Goal: Information Seeking & Learning: Understand process/instructions

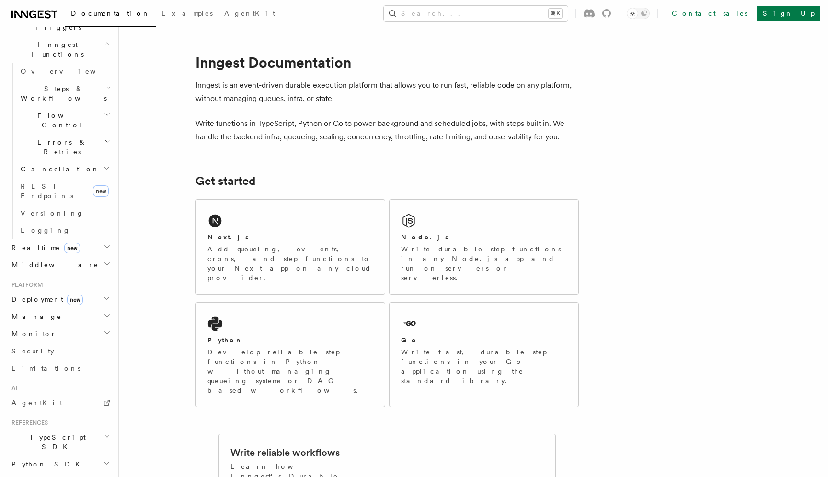
scroll to position [272, 0]
click at [28, 293] on span "Deployment new" at bounding box center [45, 298] width 75 height 10
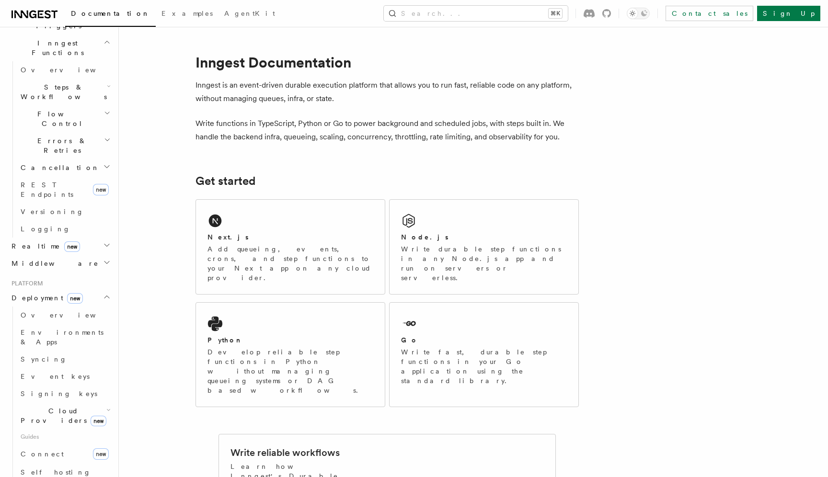
click at [36, 406] on span "Cloud Providers new" at bounding box center [62, 415] width 90 height 19
click at [36, 434] on span "Vercel" at bounding box center [46, 438] width 33 height 8
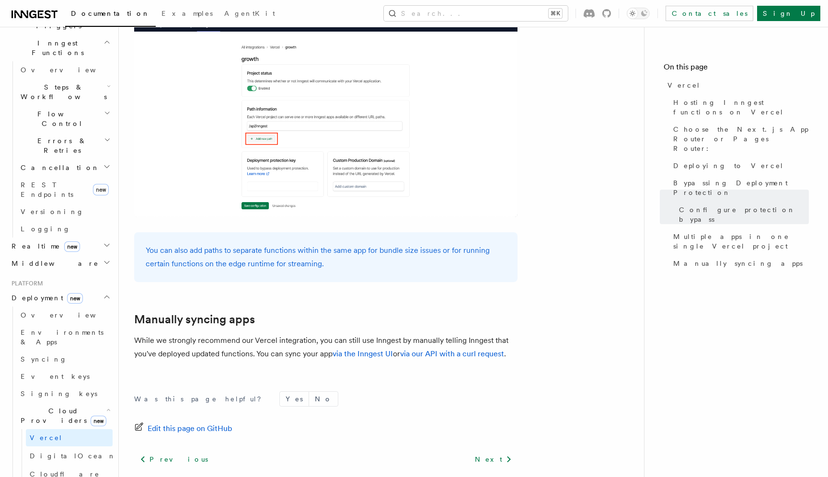
scroll to position [1535, 0]
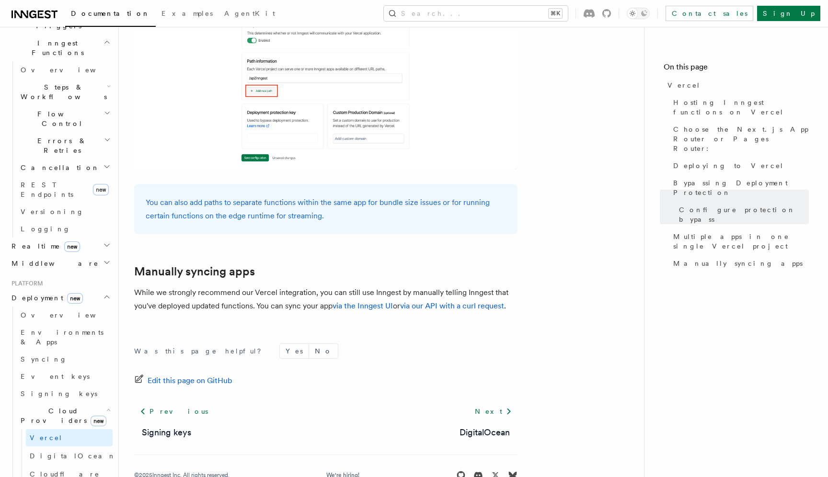
click at [475, 265] on h2 "Manually syncing apps" at bounding box center [325, 271] width 383 height 13
click at [45, 311] on span "Overview" at bounding box center [70, 315] width 99 height 8
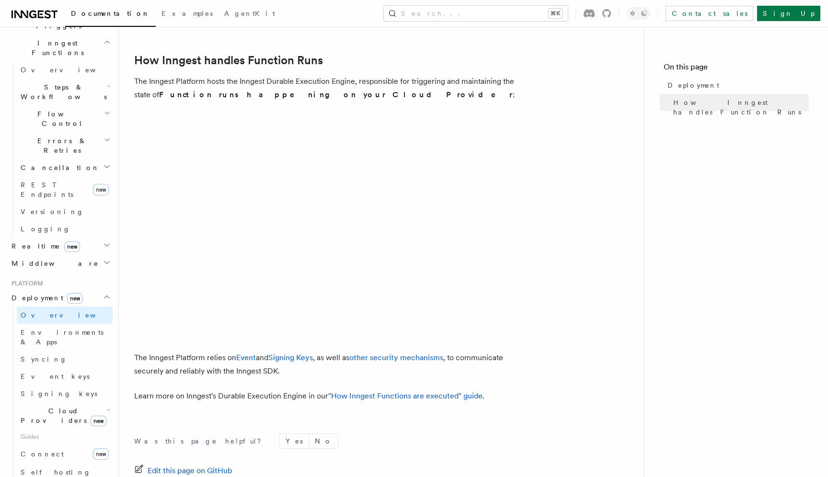
scroll to position [333, 0]
